Goal: Information Seeking & Learning: Learn about a topic

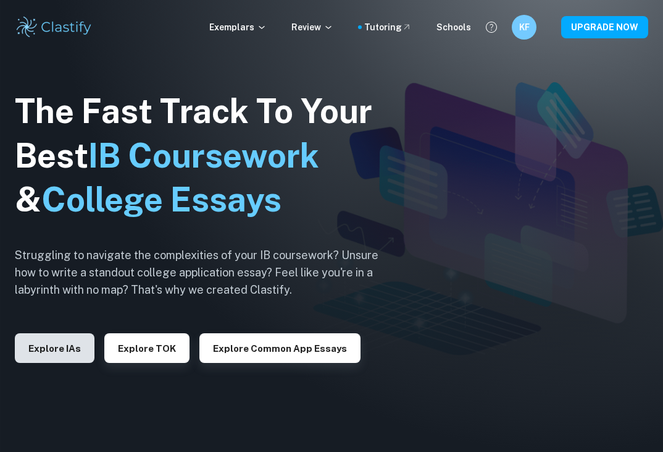
click at [46, 351] on button "Explore IAs" at bounding box center [55, 348] width 80 height 30
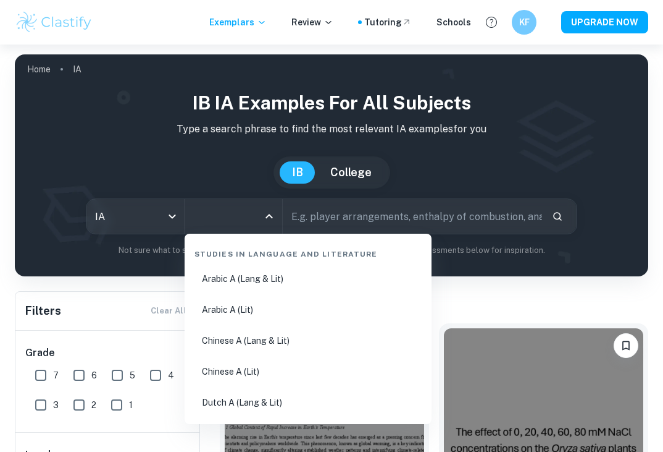
click at [237, 212] on input "All Subjects" at bounding box center [224, 215] width 68 height 23
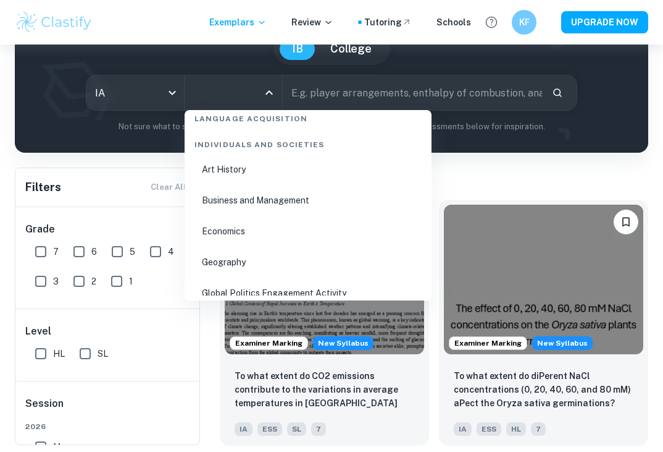
scroll to position [1483, 0]
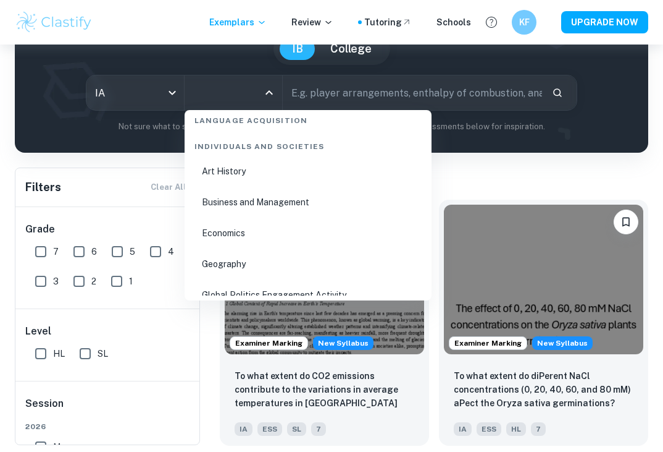
click at [274, 202] on li "Business and Management" at bounding box center [308, 202] width 237 height 28
type input "Business and Management"
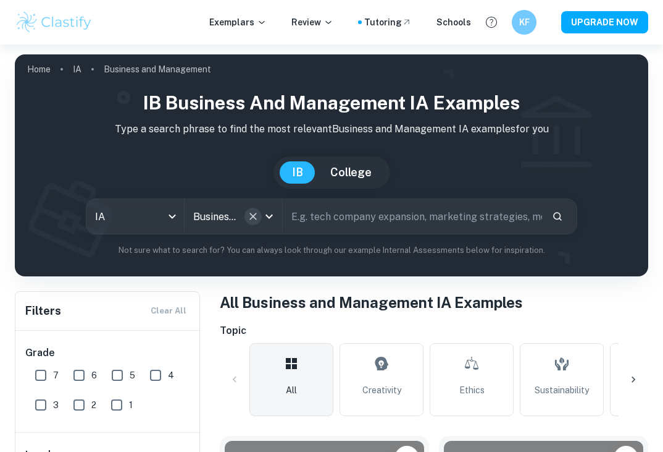
click at [249, 219] on icon "Clear" at bounding box center [253, 216] width 12 height 12
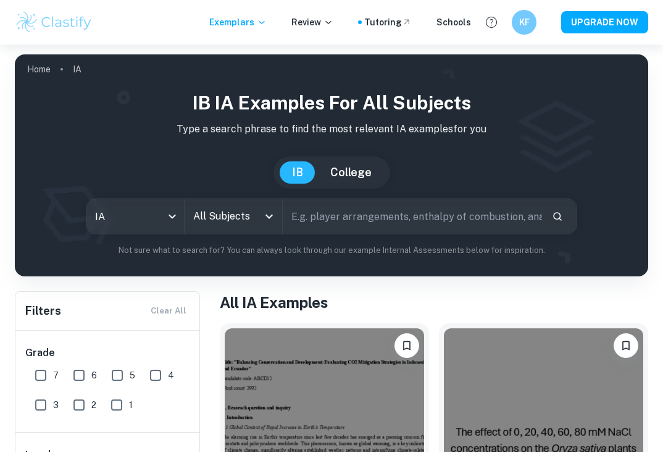
click at [263, 216] on icon "Open" at bounding box center [269, 216] width 15 height 15
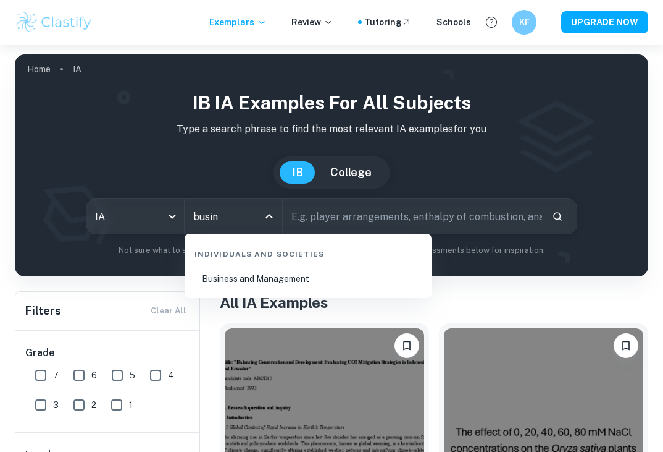
type input "busine"
click at [264, 282] on li "Business and Management" at bounding box center [308, 278] width 237 height 28
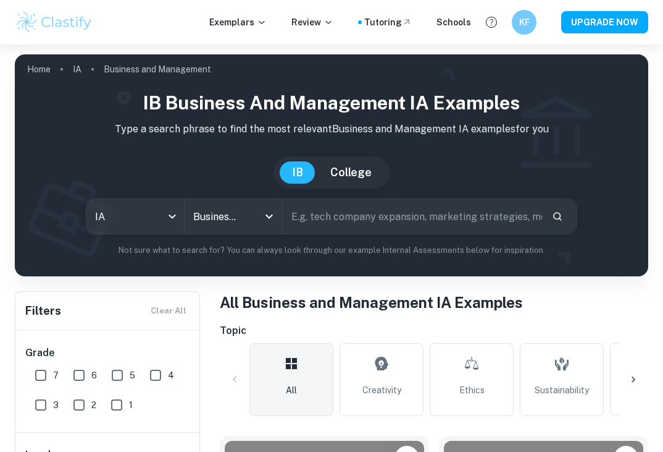
scroll to position [124, 0]
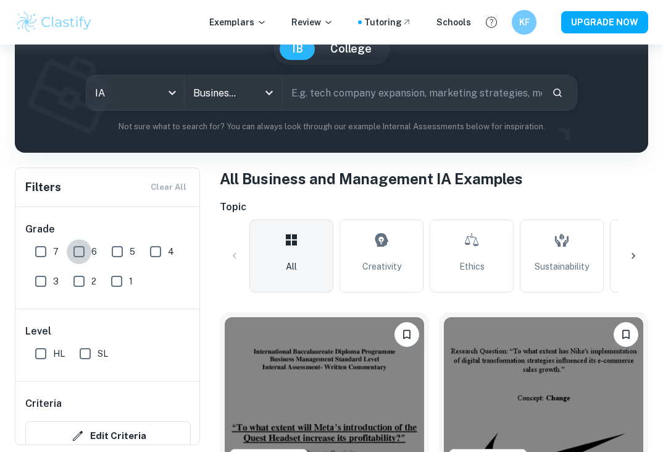
click at [77, 249] on input "6" at bounding box center [79, 251] width 25 height 25
checkbox input "true"
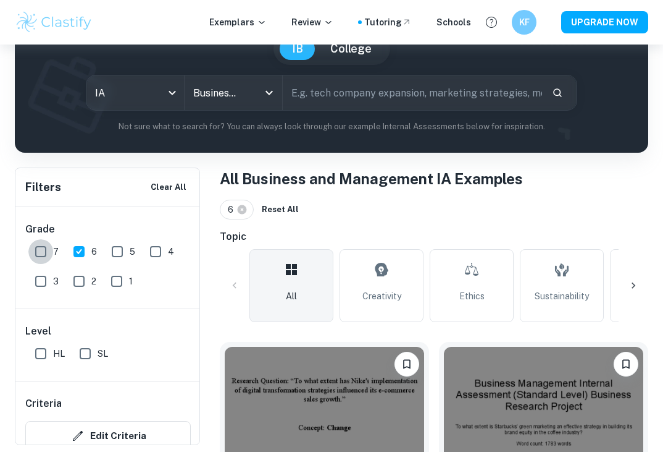
click at [40, 251] on input "7" at bounding box center [40, 251] width 25 height 25
checkbox input "true"
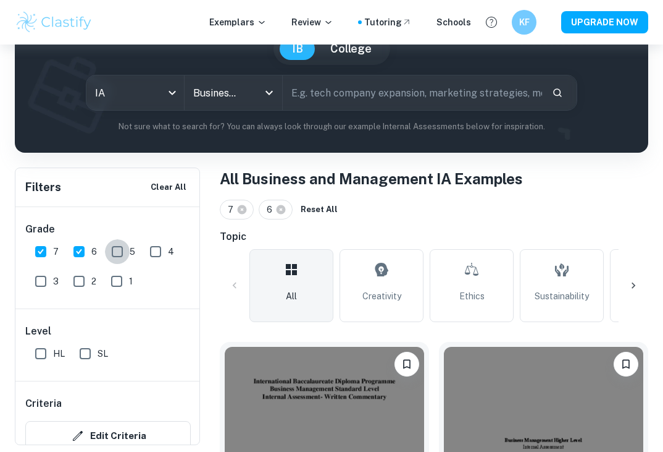
click at [120, 252] on input "5" at bounding box center [117, 251] width 25 height 25
checkbox input "true"
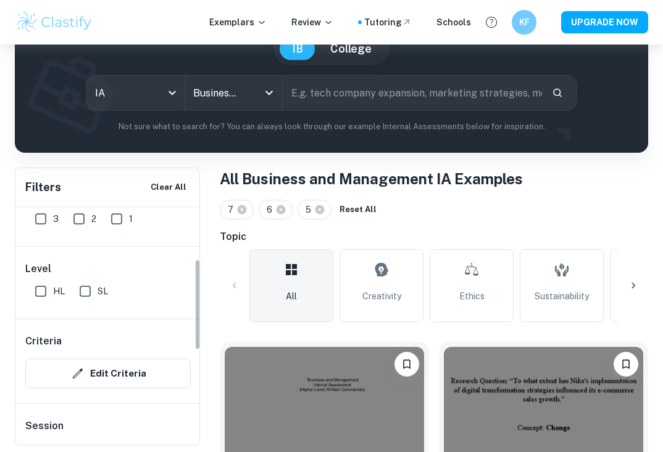
scroll to position [62, 0]
click at [37, 288] on input "HL" at bounding box center [40, 291] width 25 height 25
checkbox input "true"
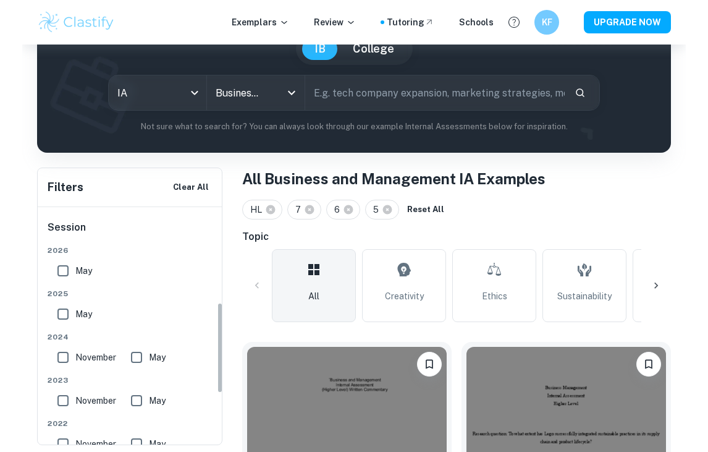
scroll to position [247, 0]
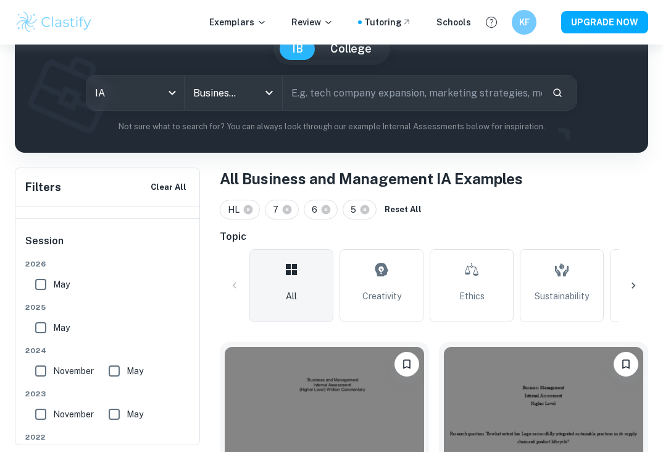
click at [41, 284] on input "May" at bounding box center [40, 284] width 25 height 25
checkbox input "true"
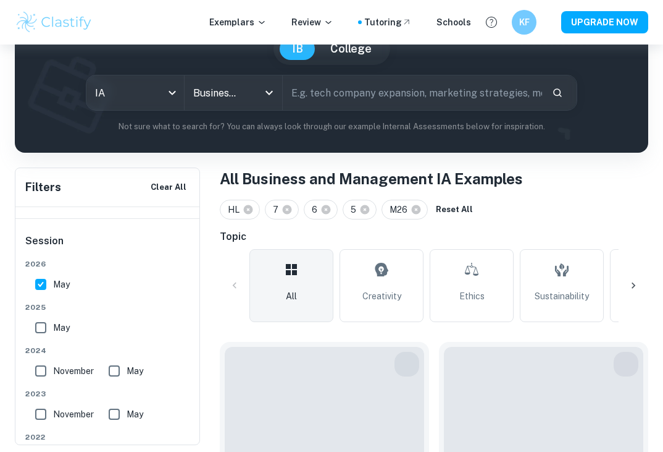
click at [40, 326] on input "May" at bounding box center [40, 327] width 25 height 25
checkbox input "true"
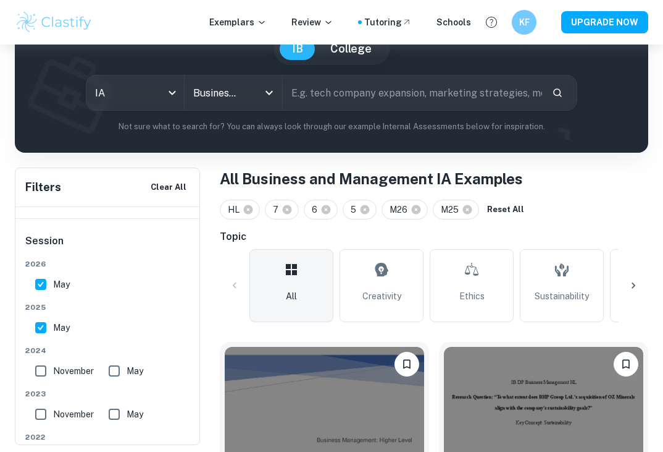
click at [41, 370] on input "November" at bounding box center [40, 370] width 25 height 25
checkbox input "true"
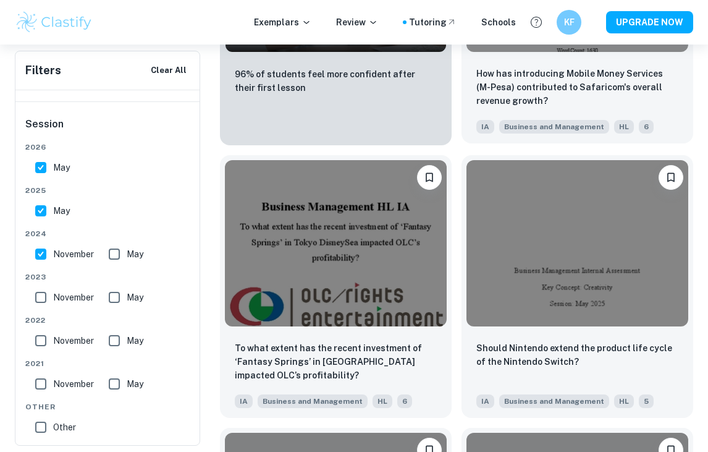
scroll to position [3583, 0]
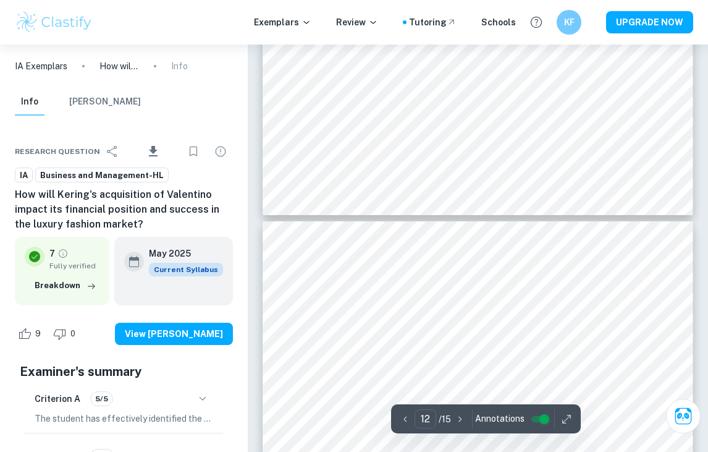
scroll to position [6239, 0]
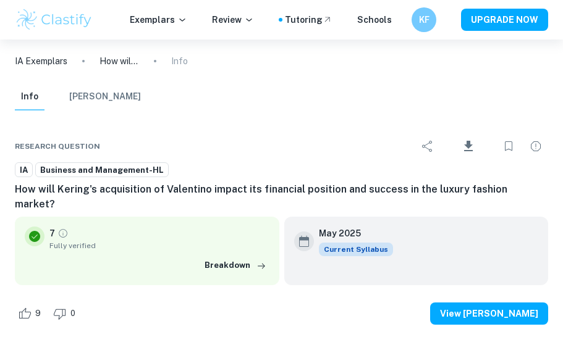
type input "12"
